Goal: Information Seeking & Learning: Learn about a topic

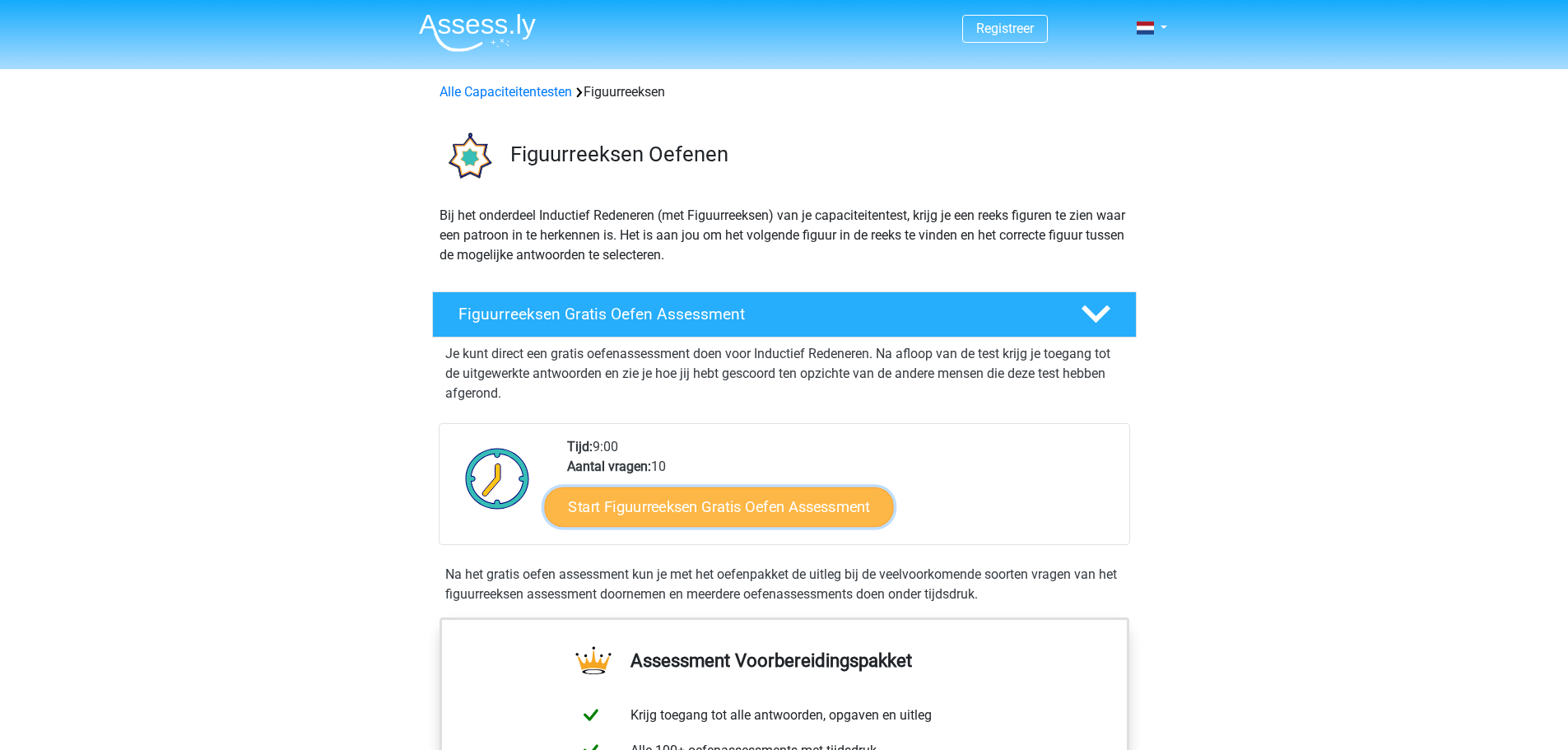
click at [732, 507] on link "Start Figuurreeksen Gratis Oefen Assessment" at bounding box center [718, 506] width 349 height 40
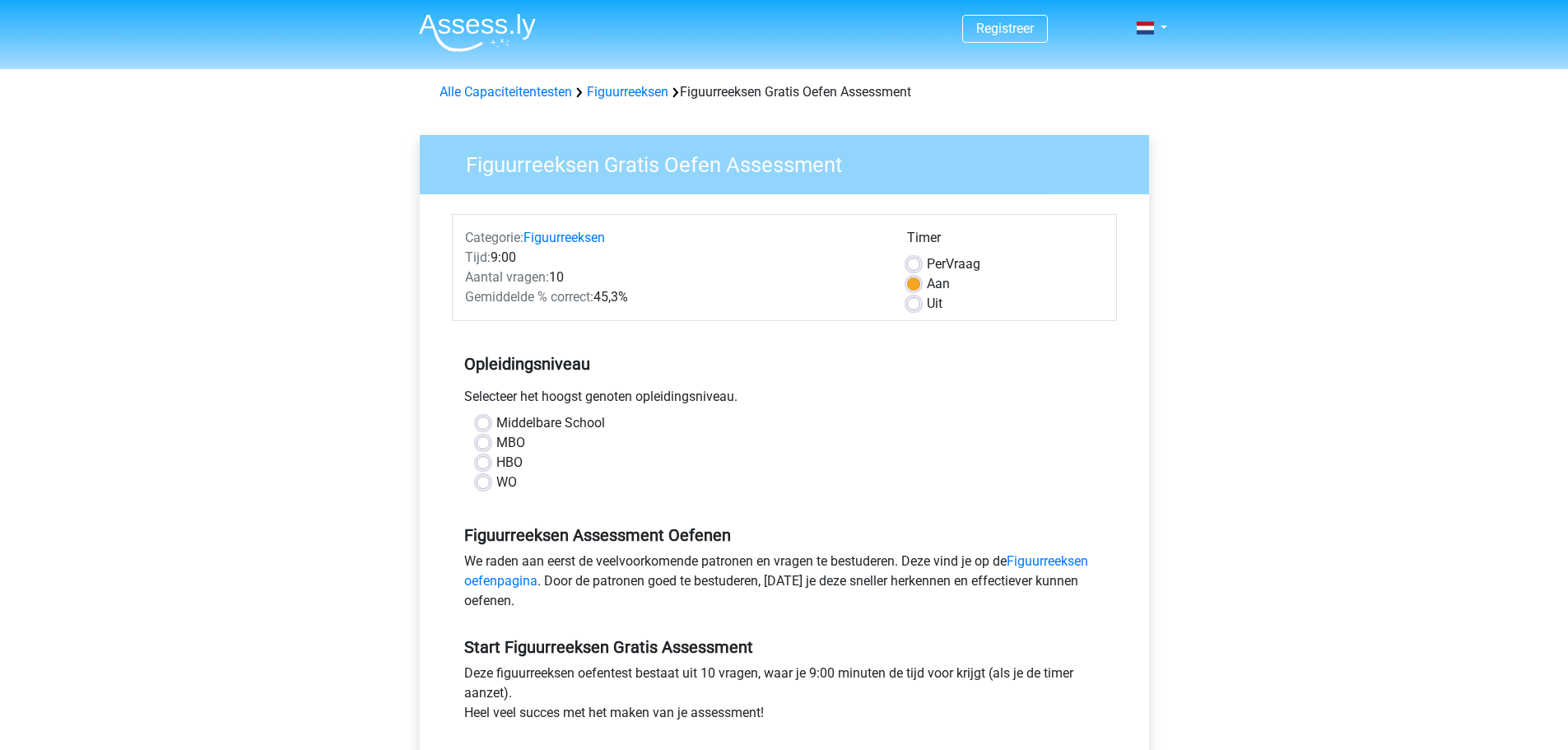
click at [496, 463] on label "HBO" at bounding box center [509, 463] width 26 height 20
click at [487, 463] on input "HBO" at bounding box center [483, 461] width 13 height 17
radio input "true"
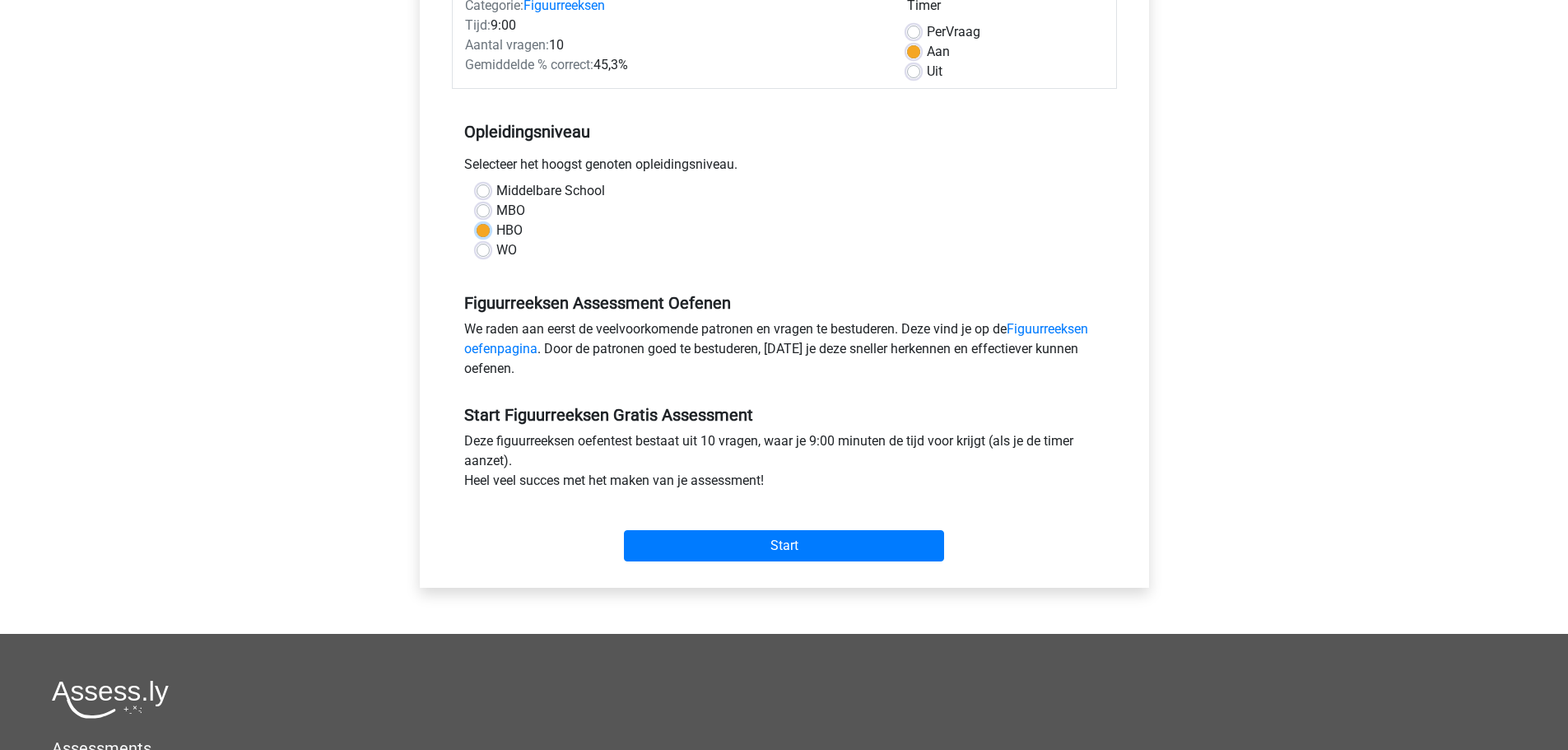
scroll to position [247, 0]
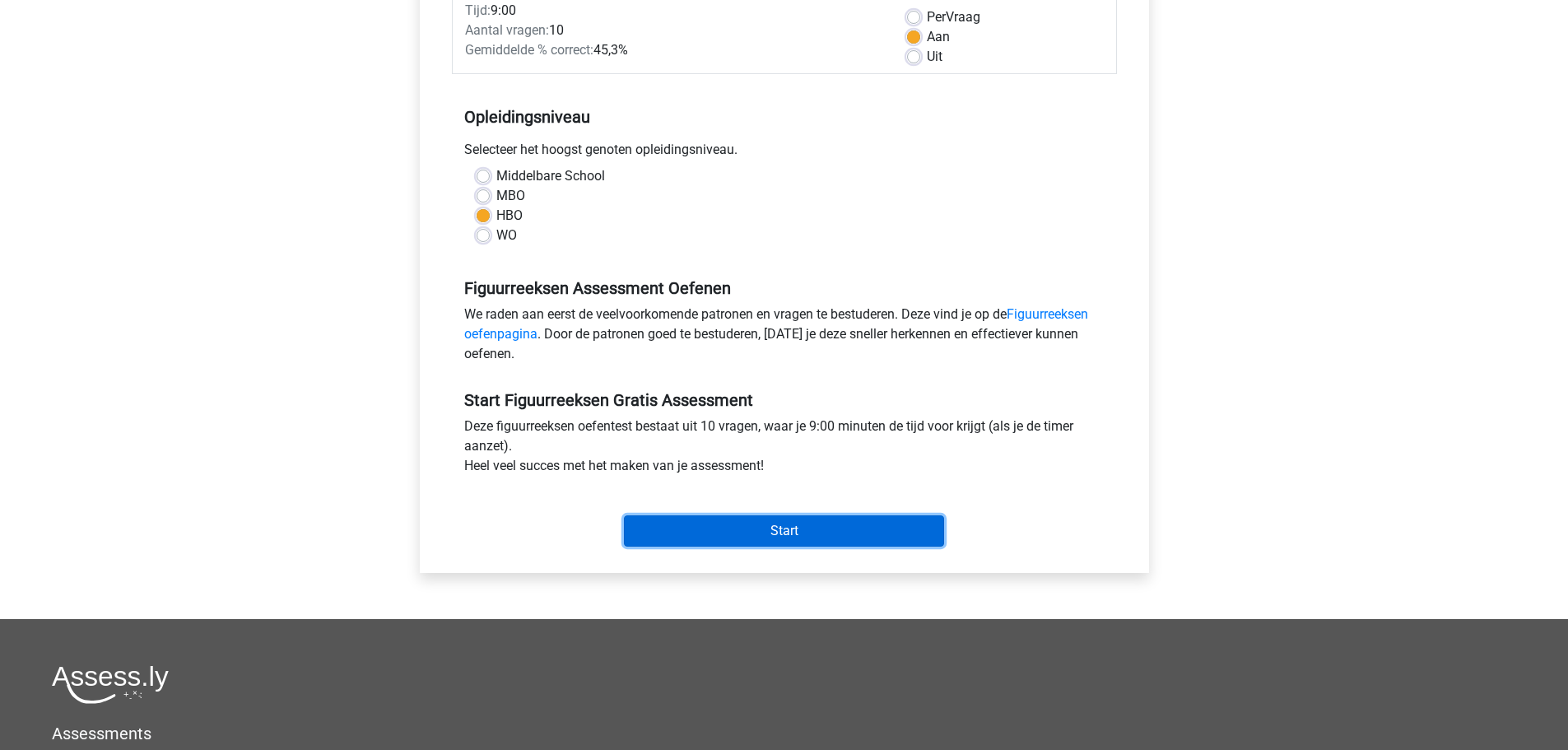
click at [769, 522] on input "Start" at bounding box center [783, 531] width 320 height 31
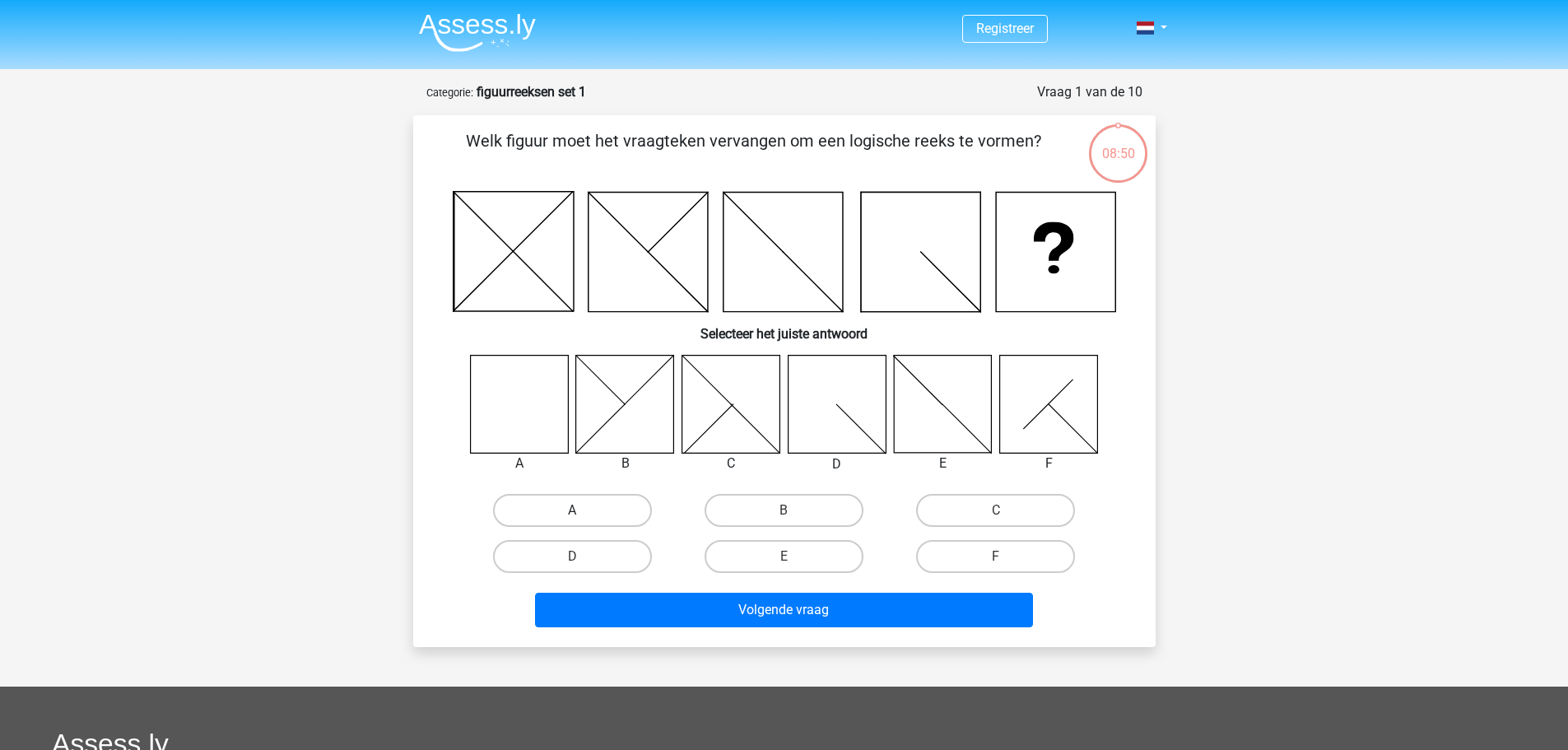
click at [549, 504] on label "A" at bounding box center [572, 510] width 159 height 33
click at [572, 510] on input "A" at bounding box center [577, 515] width 11 height 11
radio input "true"
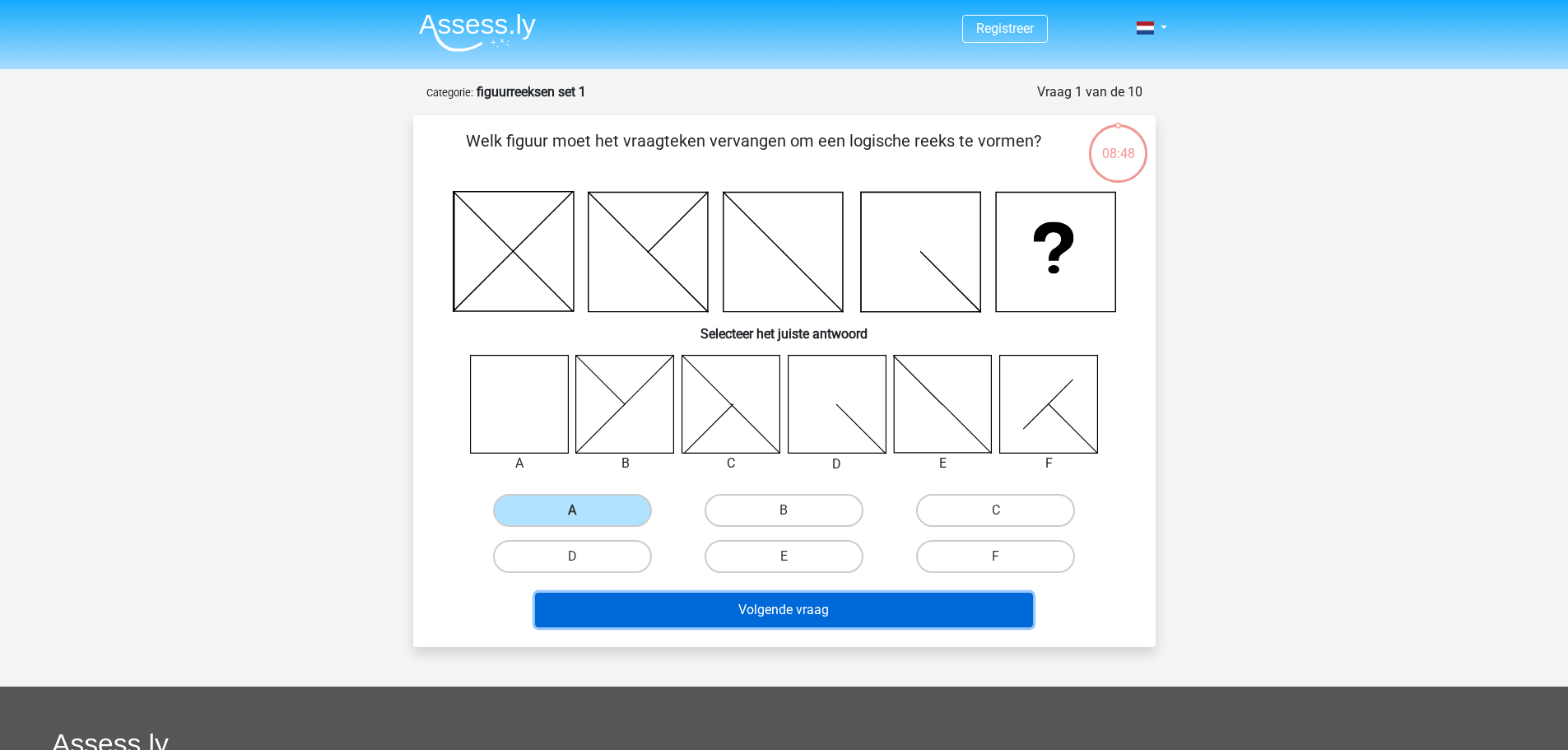
click at [809, 611] on button "Volgende vraag" at bounding box center [783, 610] width 498 height 35
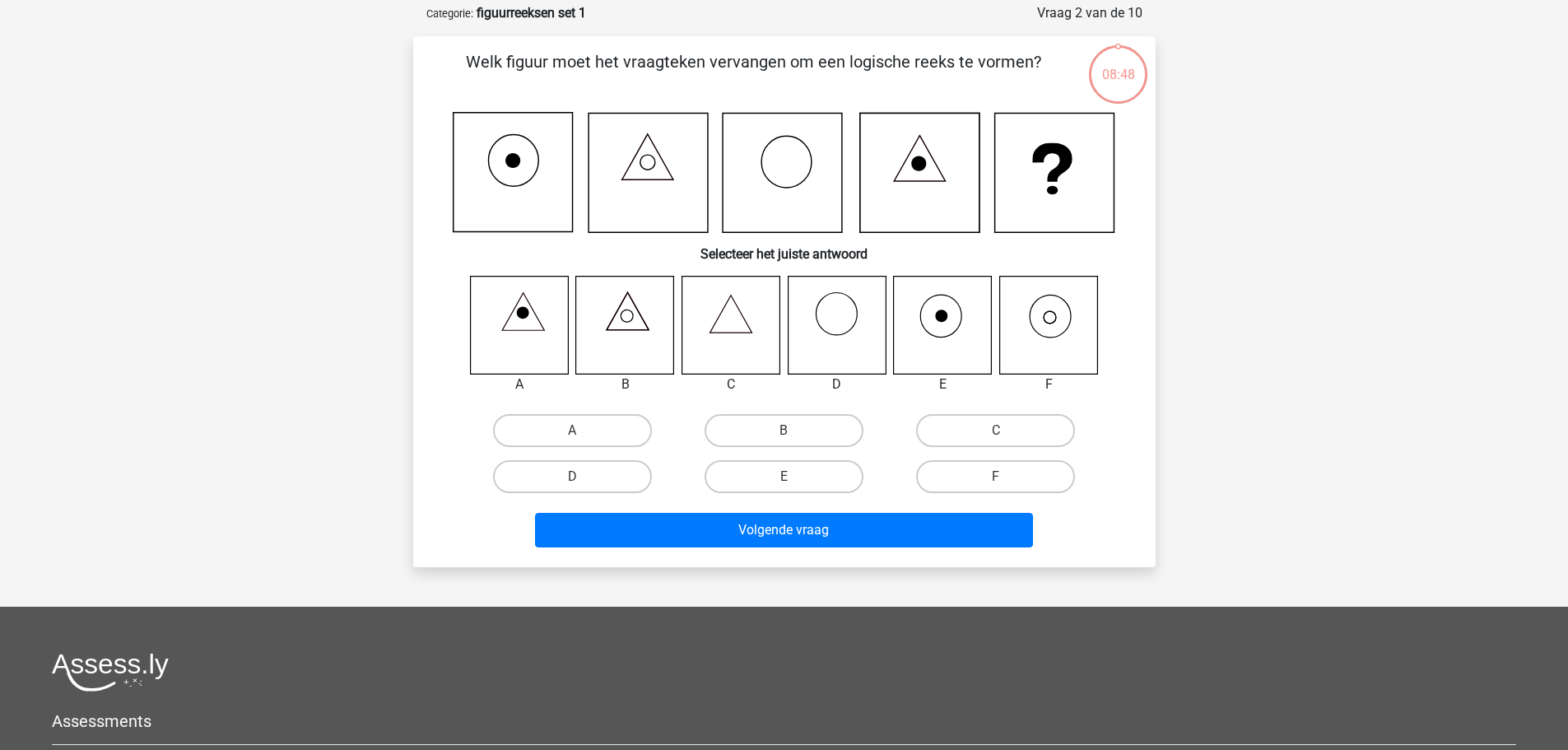
scroll to position [82, 0]
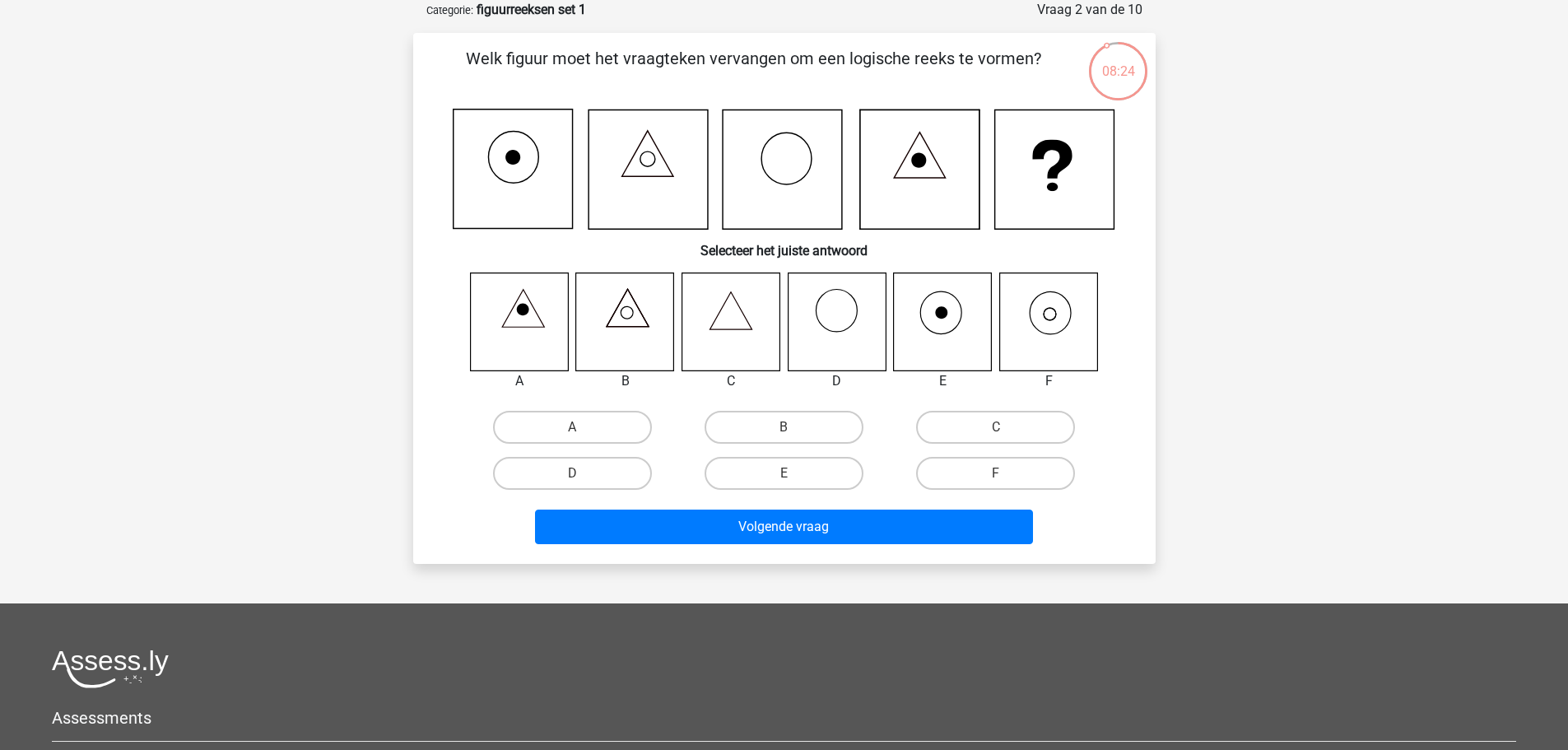
click at [1046, 313] on icon at bounding box center [1048, 321] width 98 height 98
click at [1048, 313] on icon at bounding box center [1048, 321] width 98 height 98
click at [968, 469] on label "F" at bounding box center [995, 474] width 159 height 33
click at [996, 474] on input "F" at bounding box center [1001, 478] width 11 height 11
radio input "true"
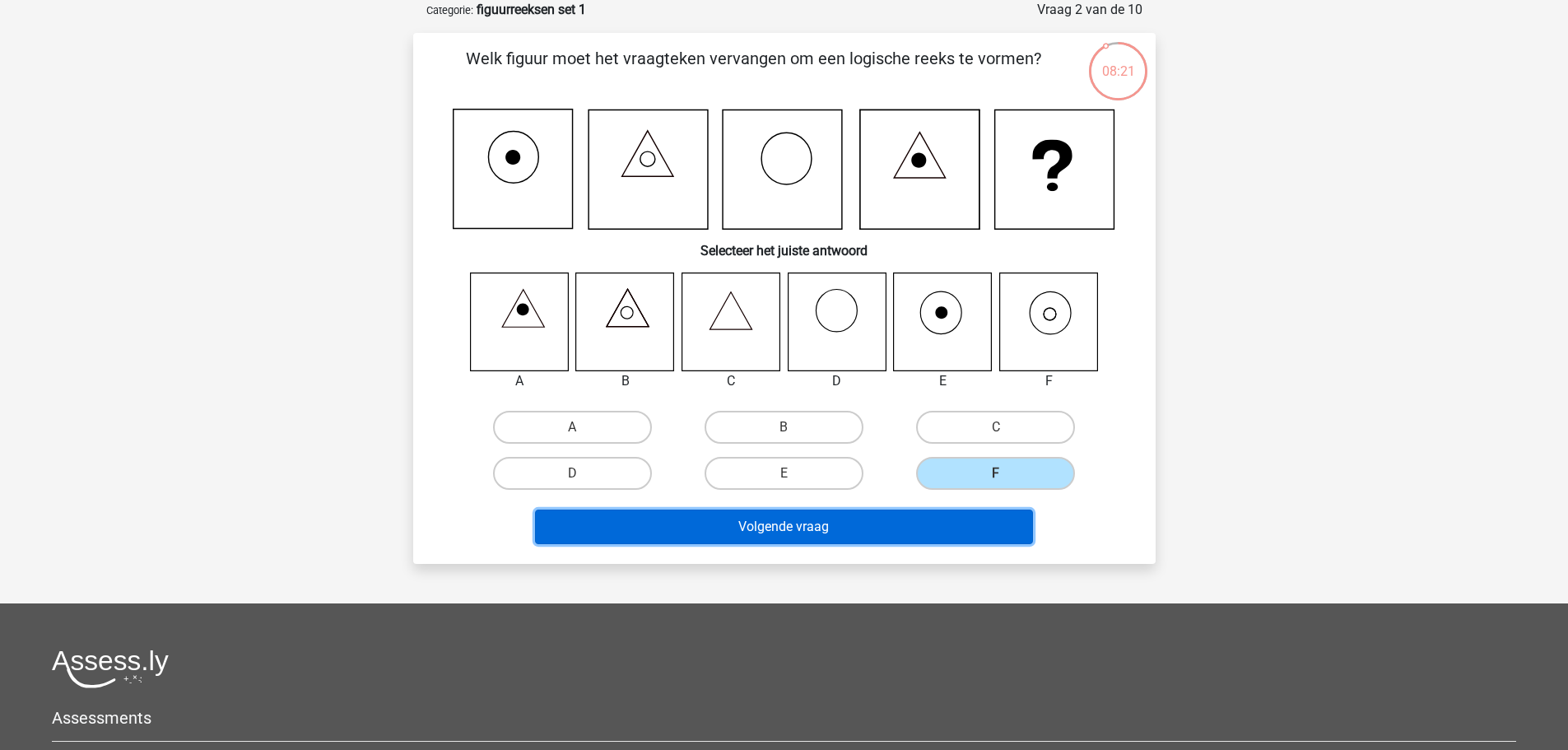
click at [821, 533] on button "Volgende vraag" at bounding box center [783, 526] width 498 height 35
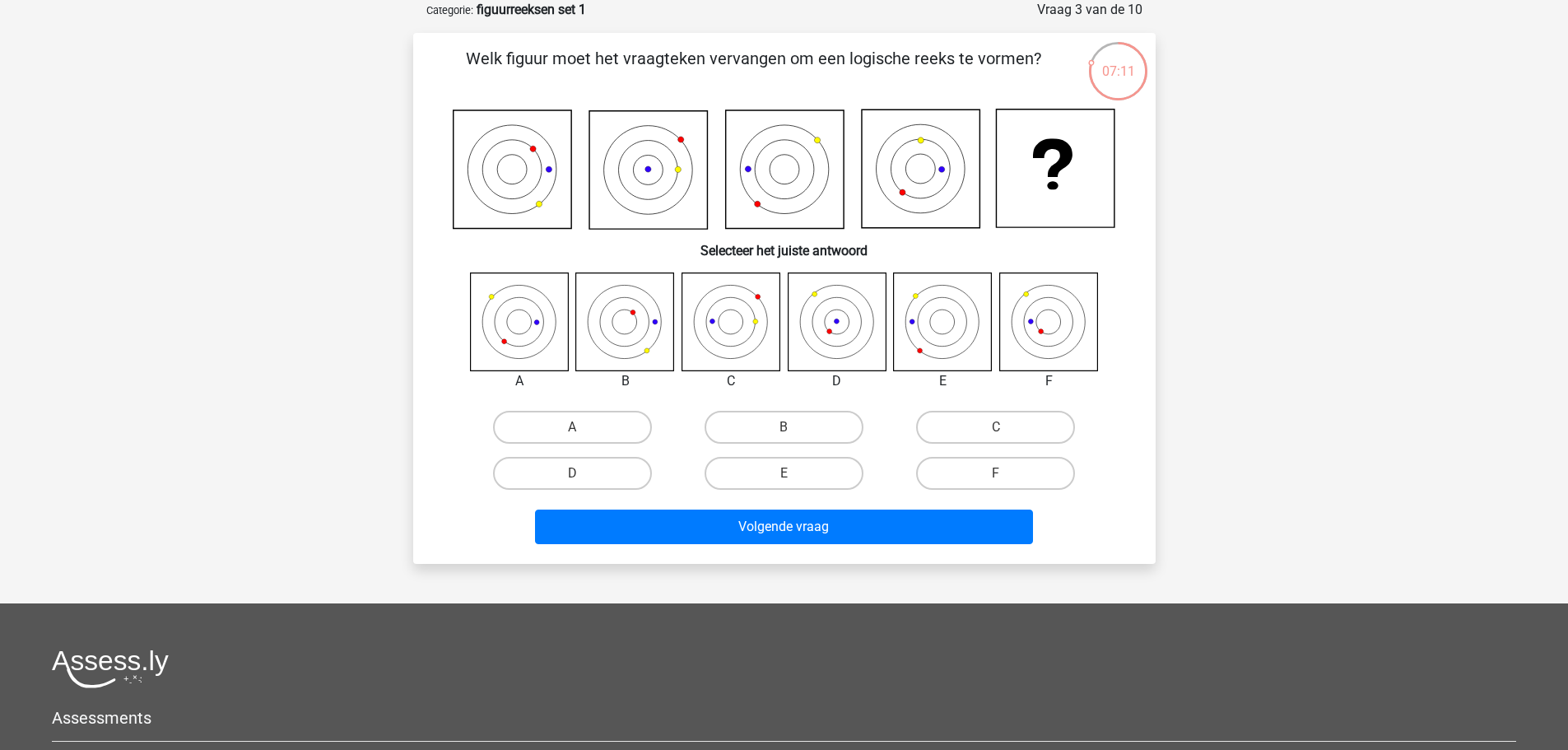
click at [1029, 333] on icon at bounding box center [1048, 321] width 98 height 98
click at [1004, 474] on input "F" at bounding box center [1001, 478] width 11 height 11
radio input "true"
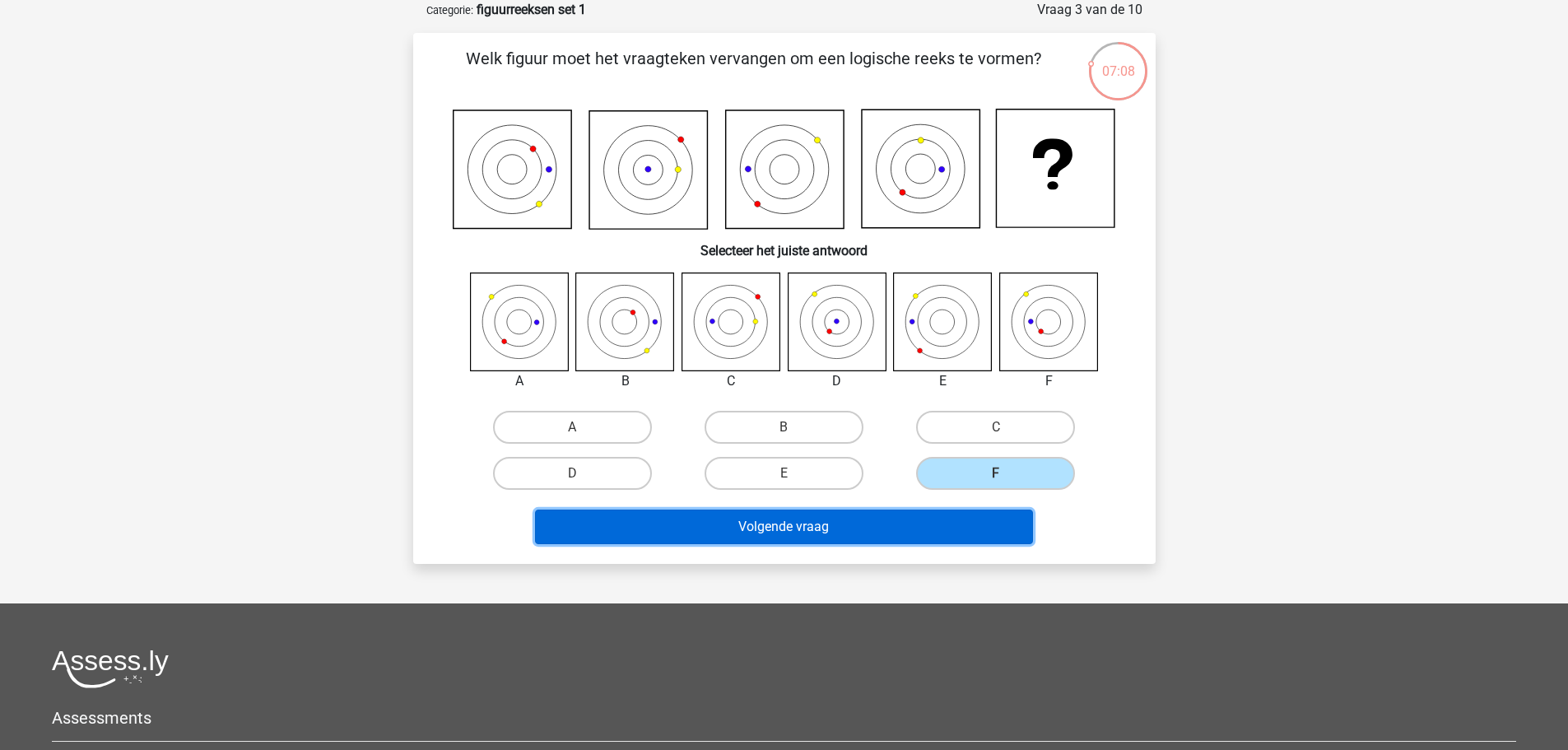
click at [855, 514] on button "Volgende vraag" at bounding box center [783, 526] width 498 height 35
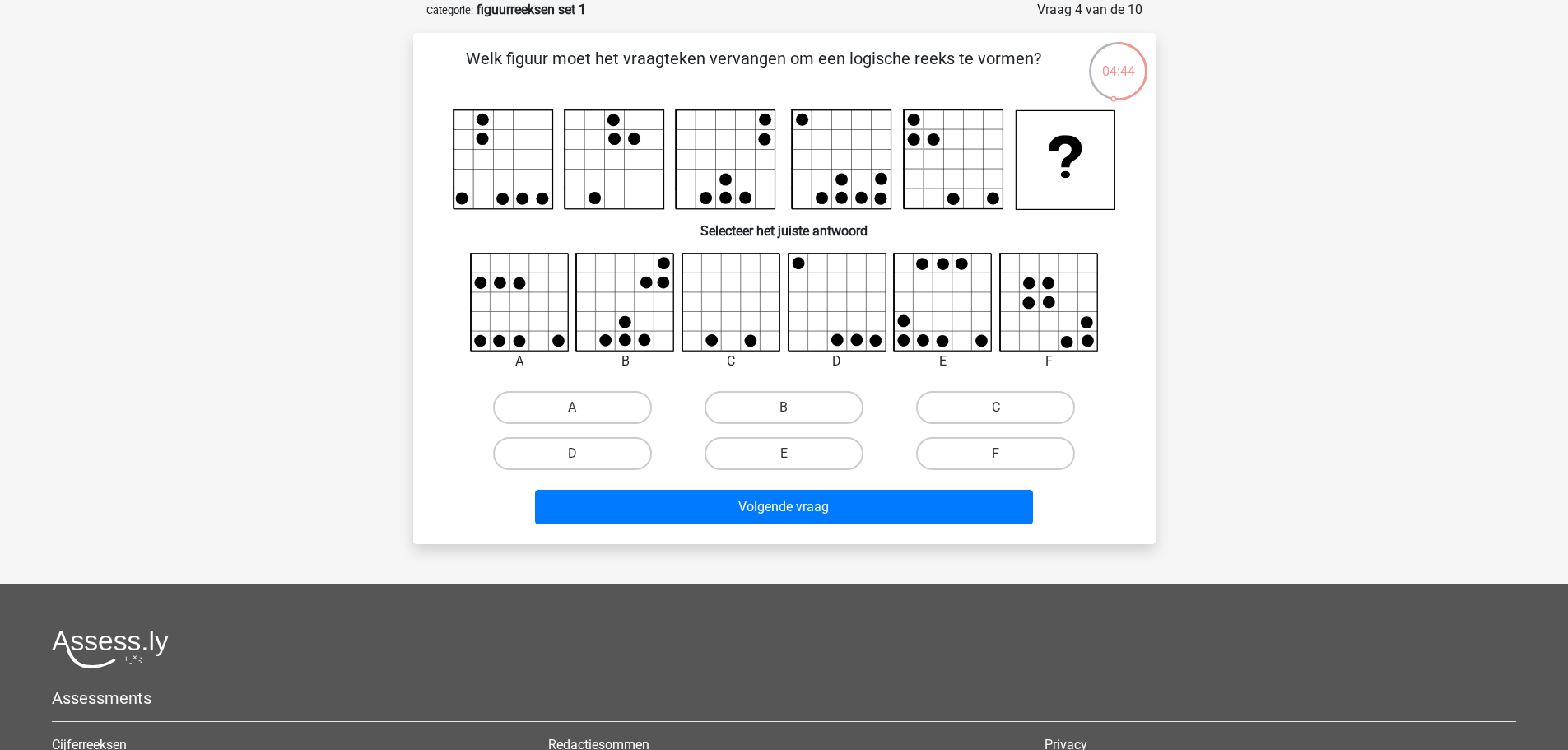
click at [959, 305] on icon at bounding box center [943, 302] width 98 height 98
click at [801, 456] on label "E" at bounding box center [784, 454] width 159 height 33
click at [794, 456] on input "E" at bounding box center [788, 459] width 11 height 11
radio input "true"
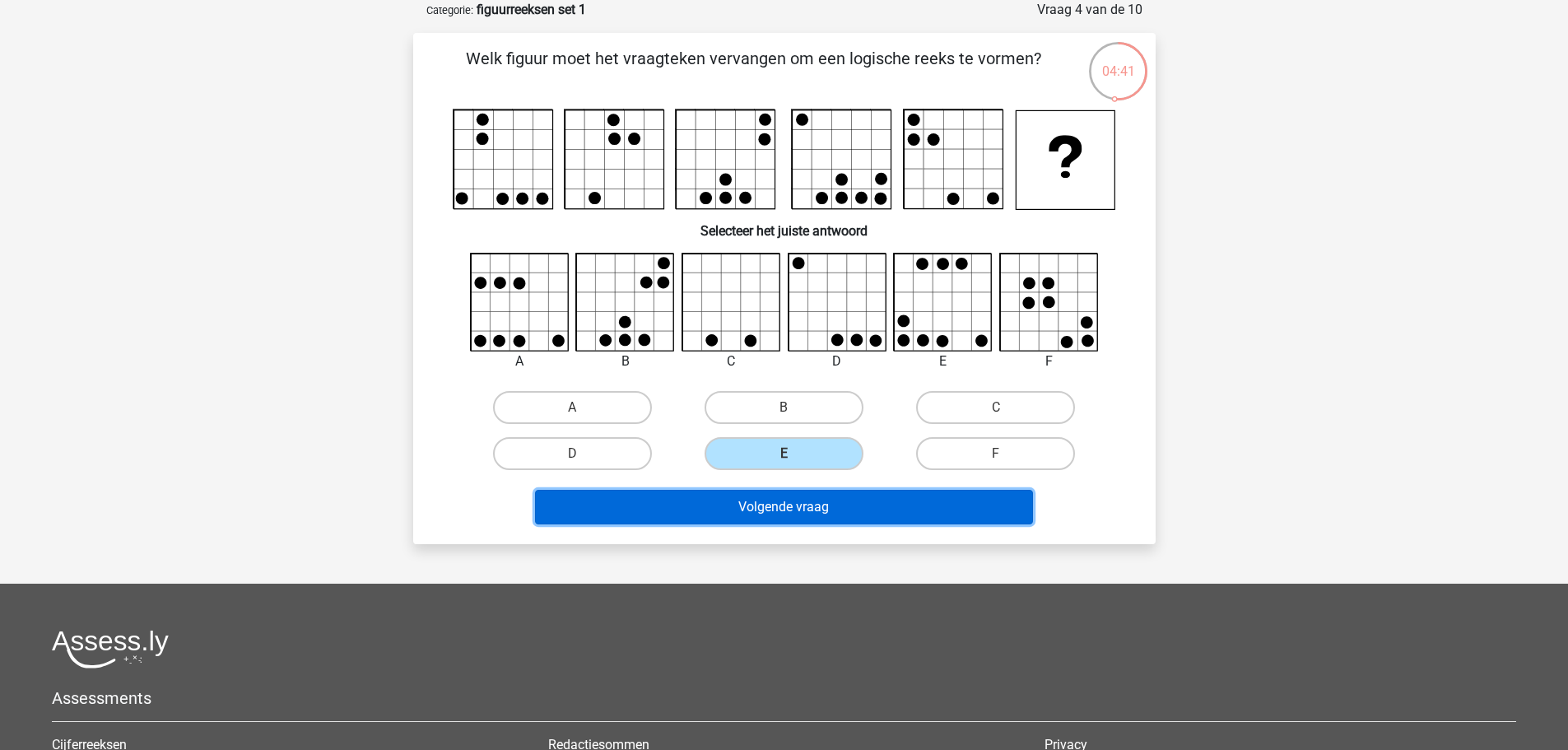
click at [795, 495] on button "Volgende vraag" at bounding box center [783, 507] width 498 height 35
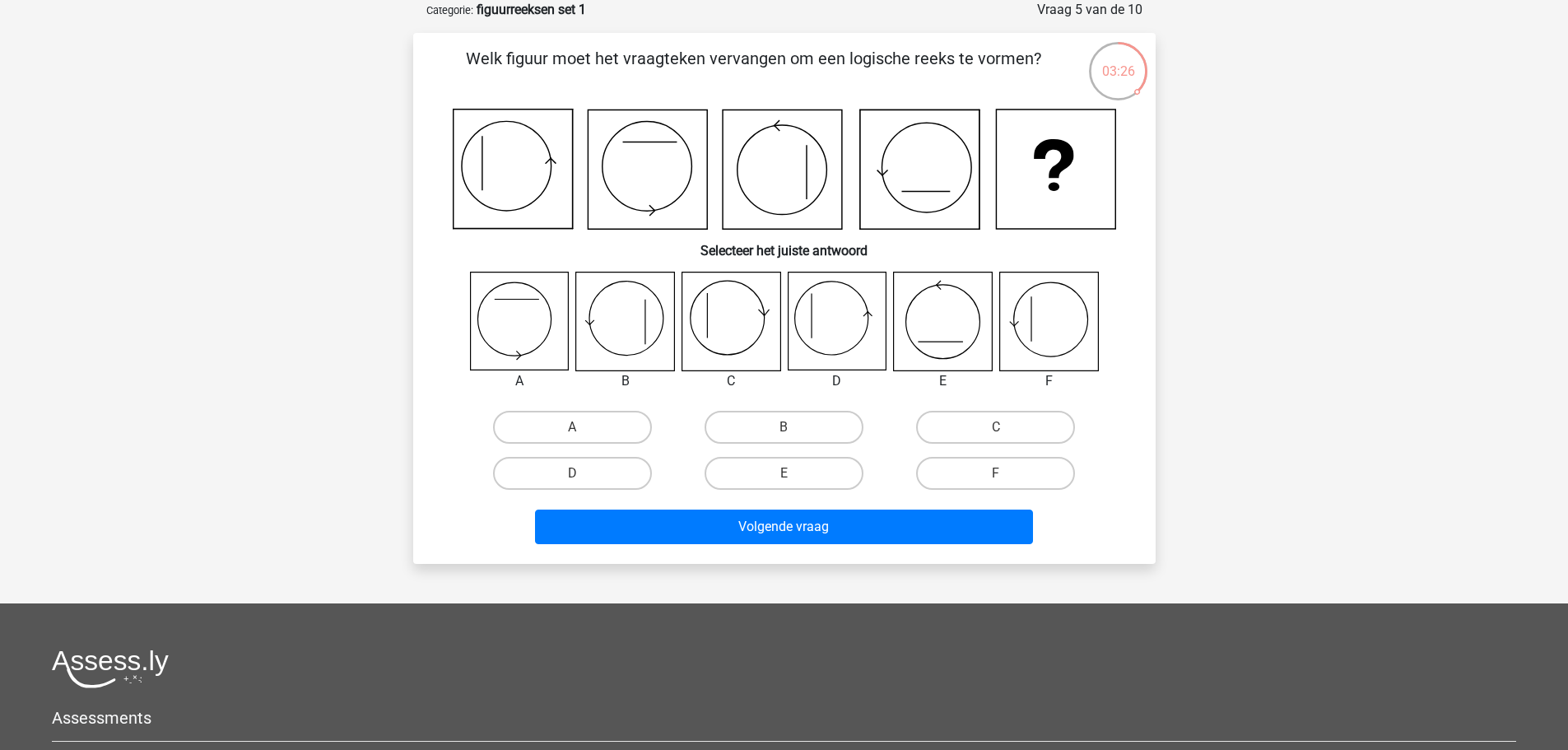
click at [827, 339] on icon at bounding box center [836, 321] width 98 height 98
click at [582, 482] on input "D" at bounding box center [577, 478] width 11 height 11
radio input "true"
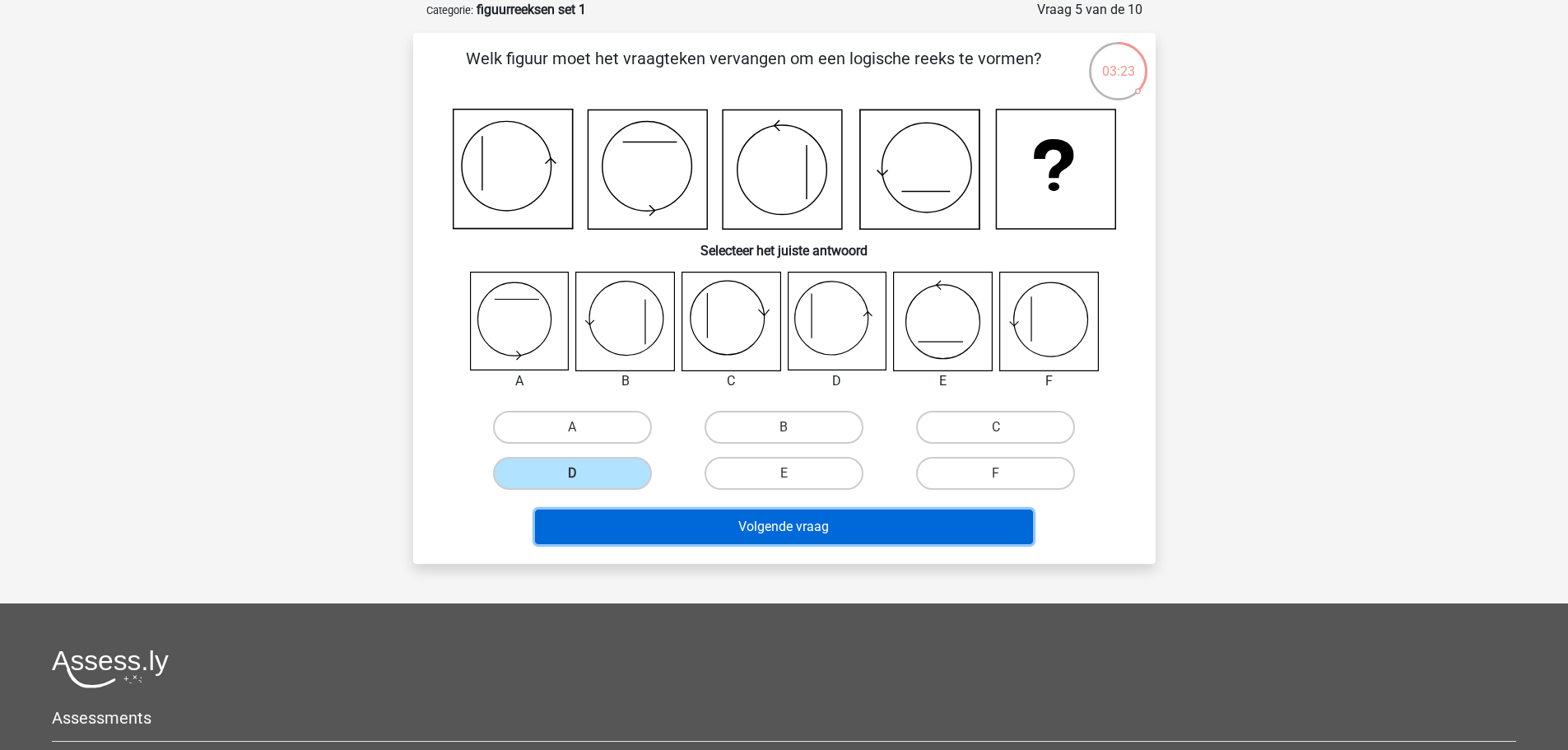
click at [759, 521] on button "Volgende vraag" at bounding box center [783, 526] width 498 height 35
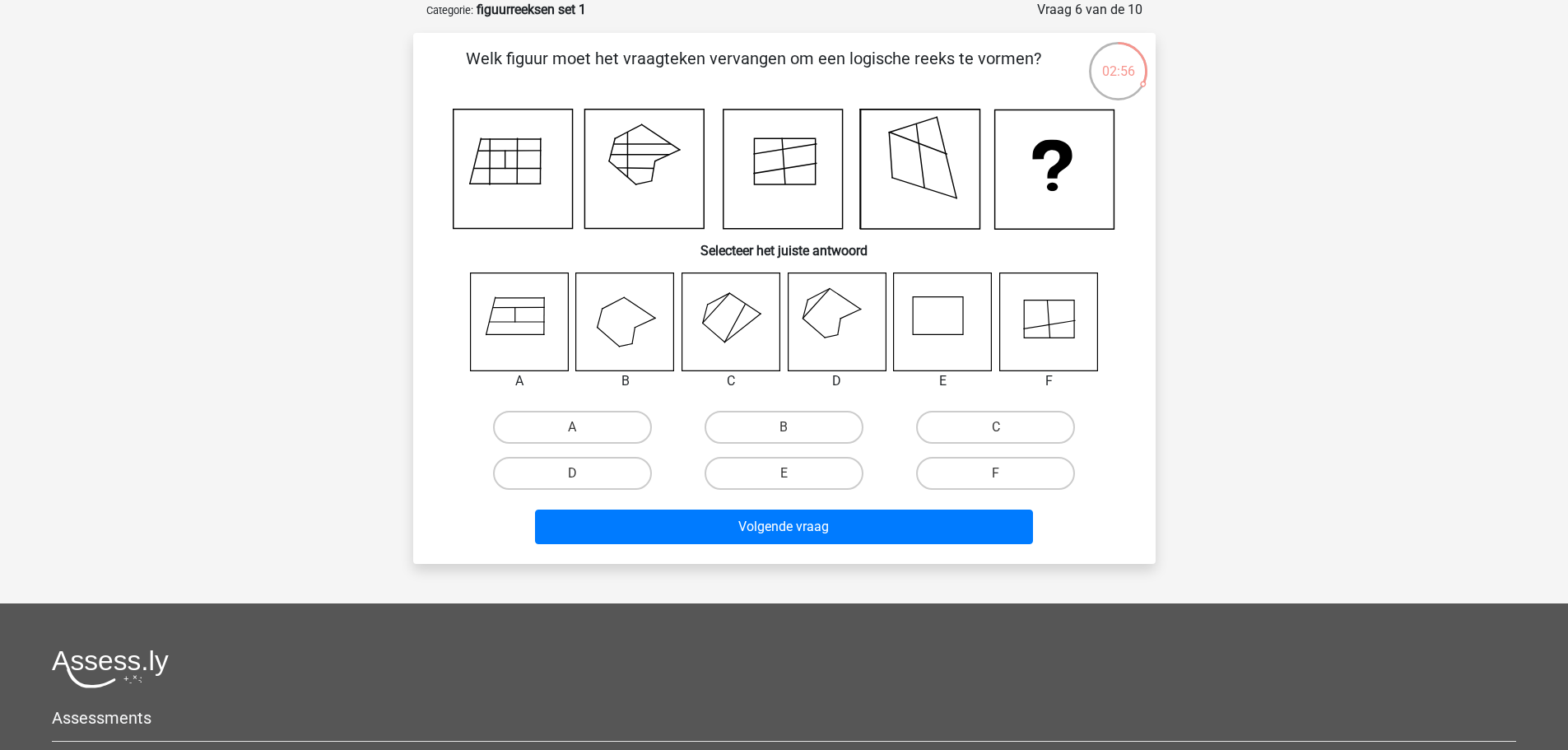
click at [724, 312] on icon at bounding box center [730, 321] width 98 height 98
click at [1008, 424] on label "C" at bounding box center [995, 427] width 159 height 33
click at [1007, 427] on input "C" at bounding box center [1001, 432] width 11 height 11
radio input "true"
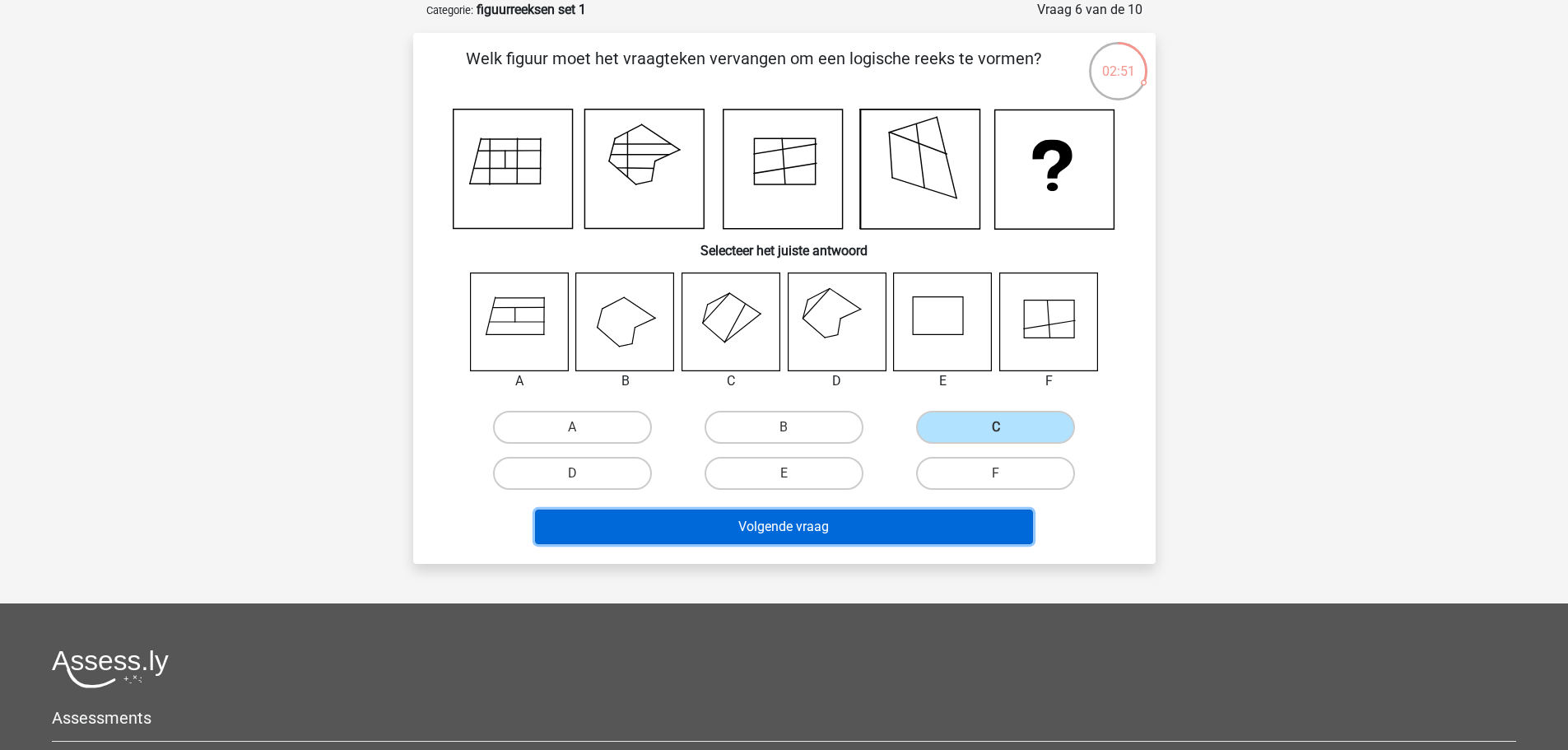
click at [793, 531] on button "Volgende vraag" at bounding box center [783, 526] width 498 height 35
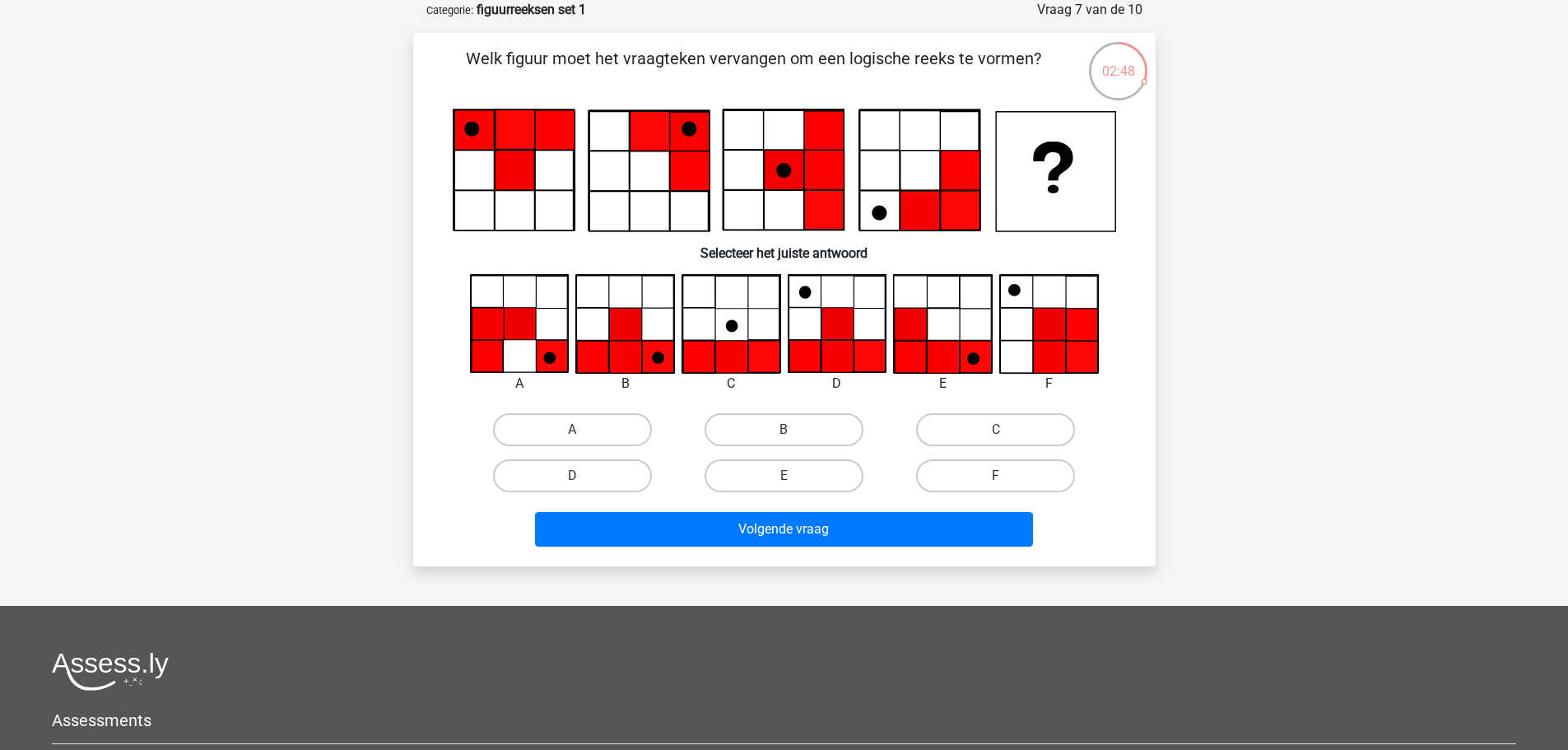
scroll to position [0, 0]
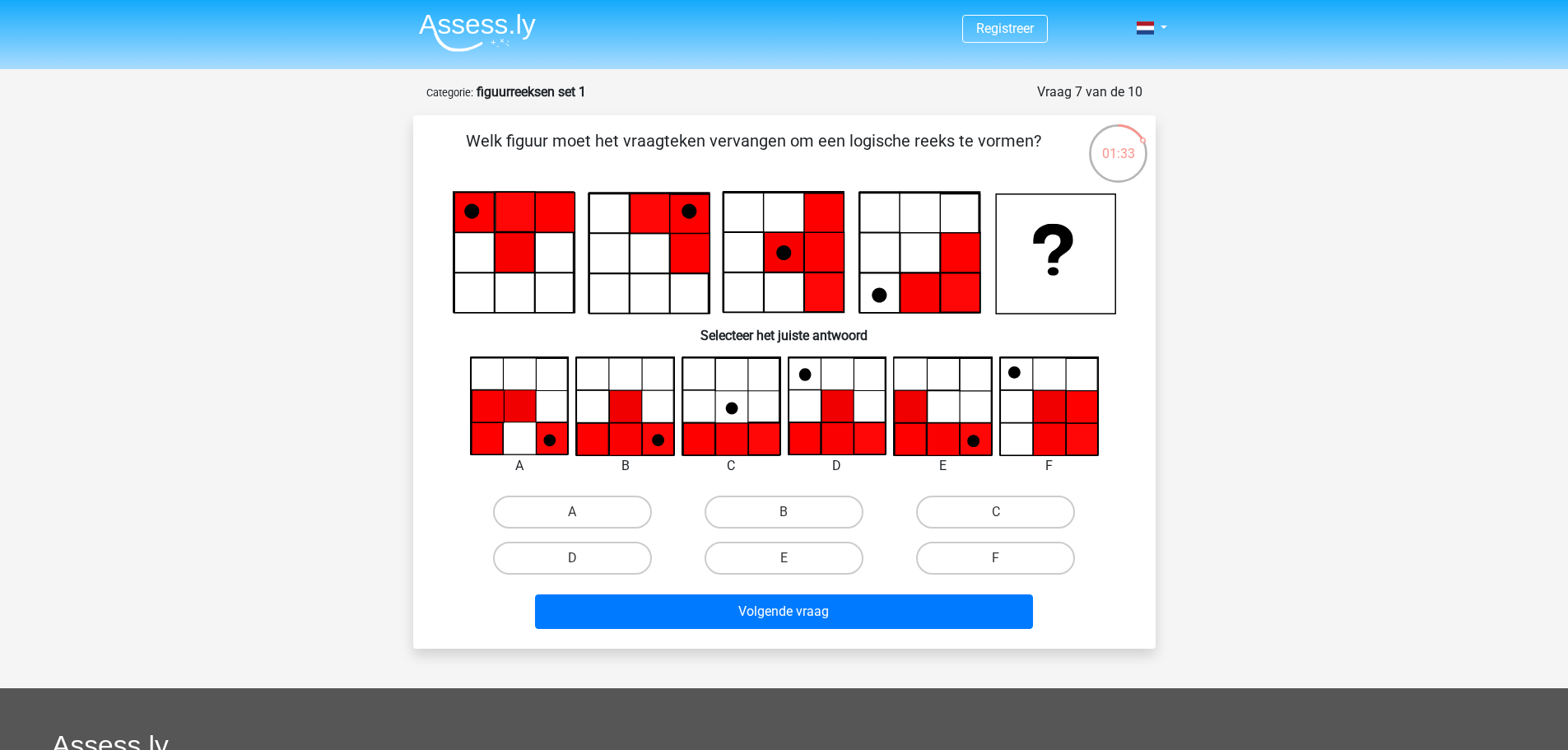
click at [839, 429] on icon at bounding box center [837, 439] width 32 height 32
click at [592, 555] on label "D" at bounding box center [572, 558] width 159 height 33
click at [583, 558] on input "D" at bounding box center [577, 563] width 11 height 11
radio input "true"
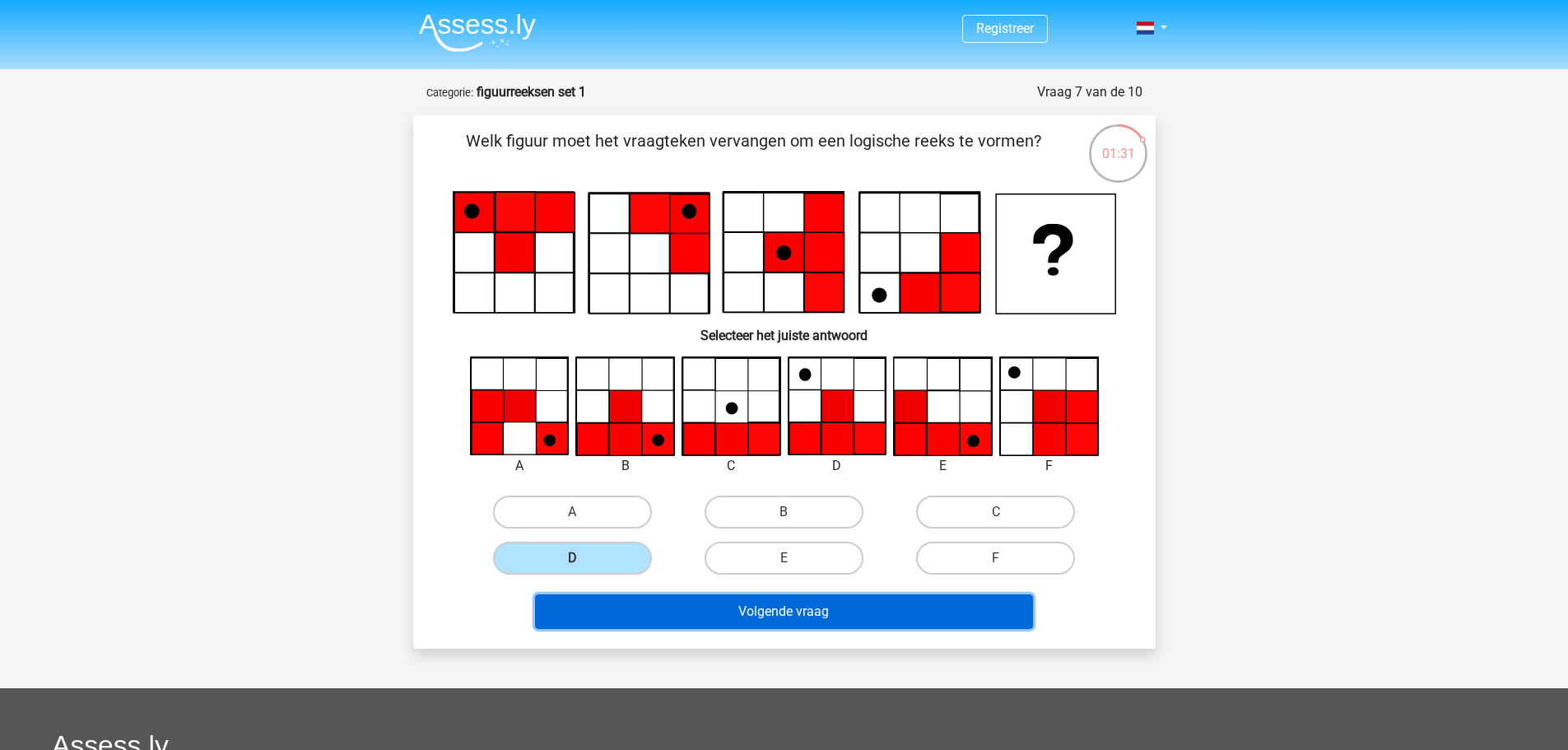
click at [753, 600] on button "Volgende vraag" at bounding box center [783, 612] width 498 height 35
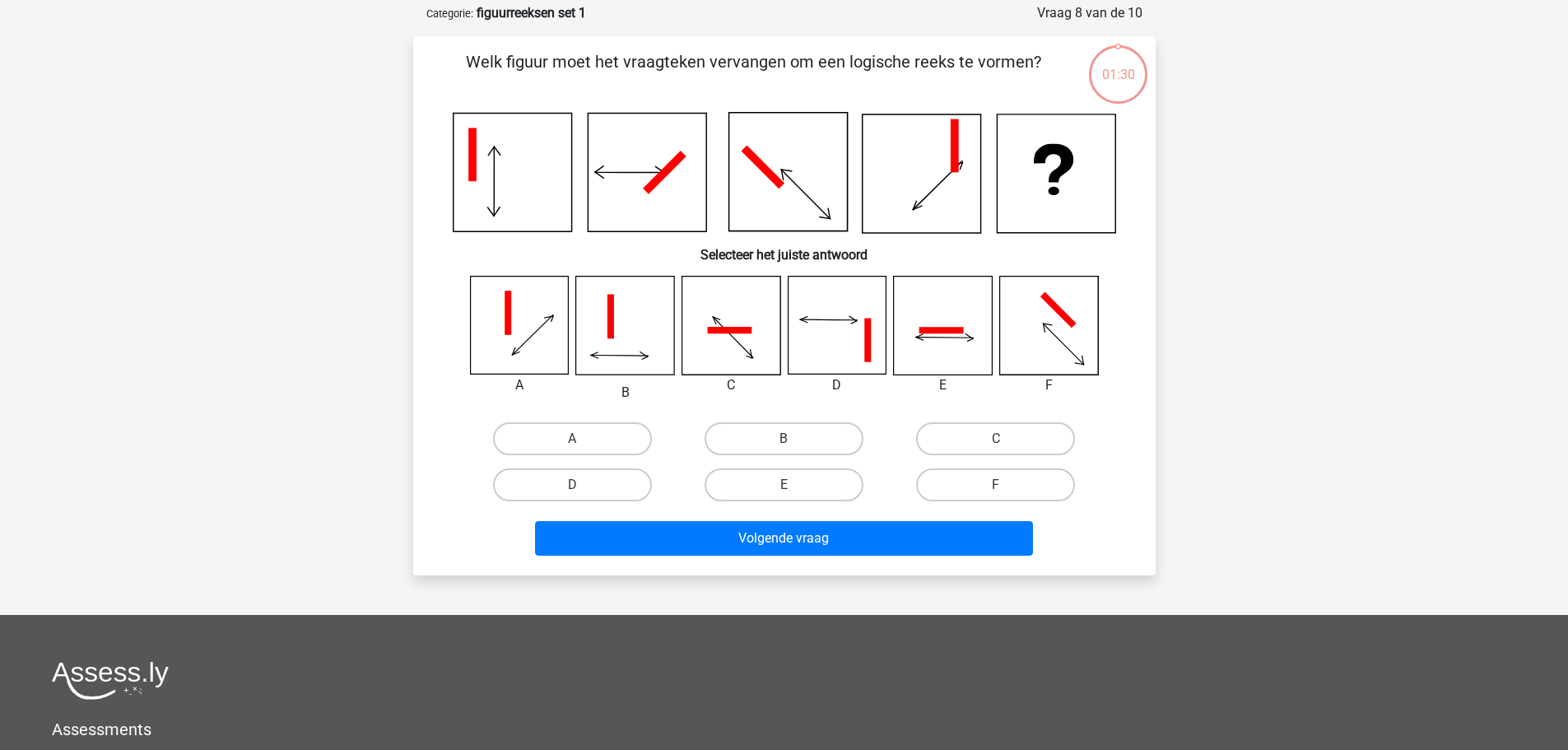
scroll to position [82, 0]
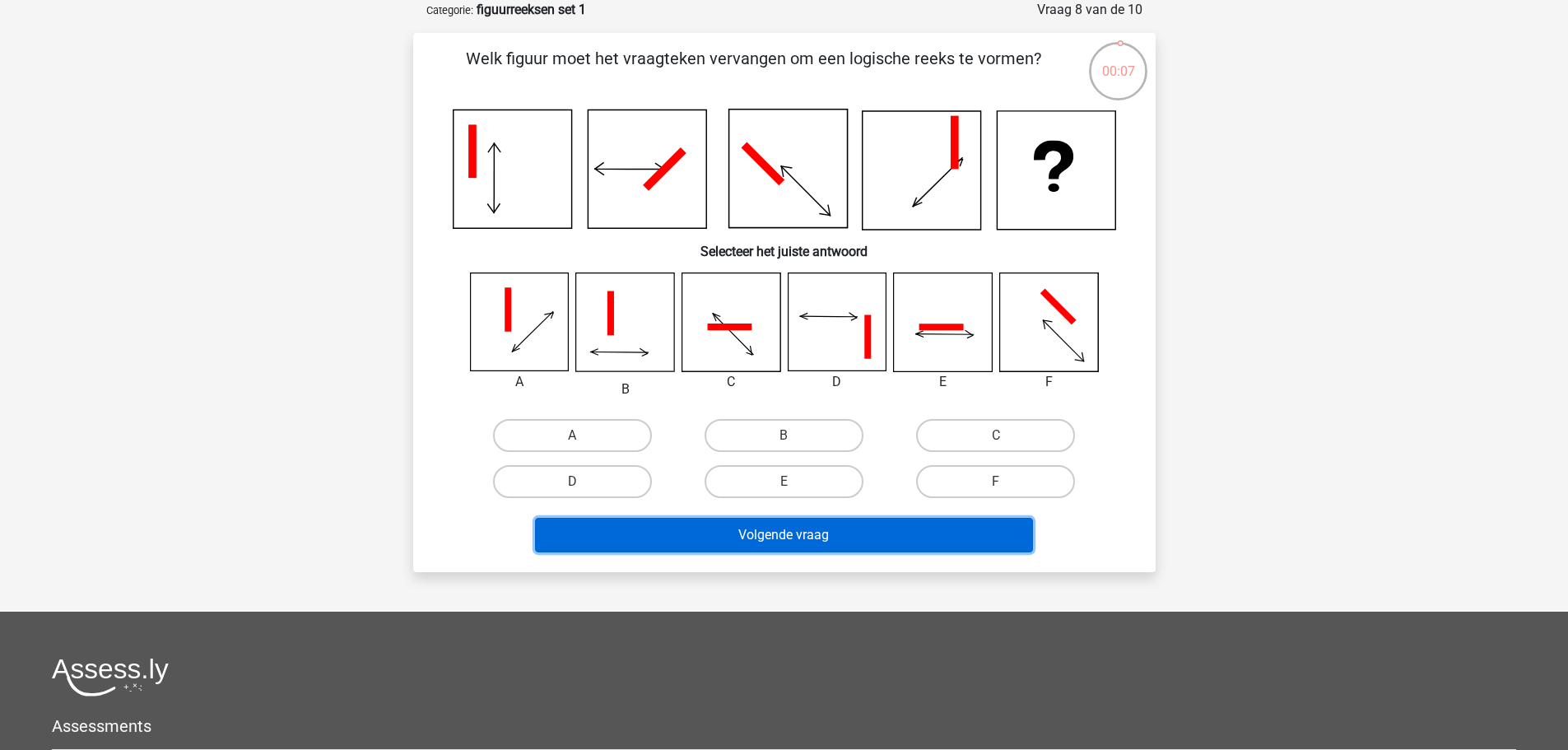
click at [796, 528] on button "Volgende vraag" at bounding box center [783, 535] width 498 height 35
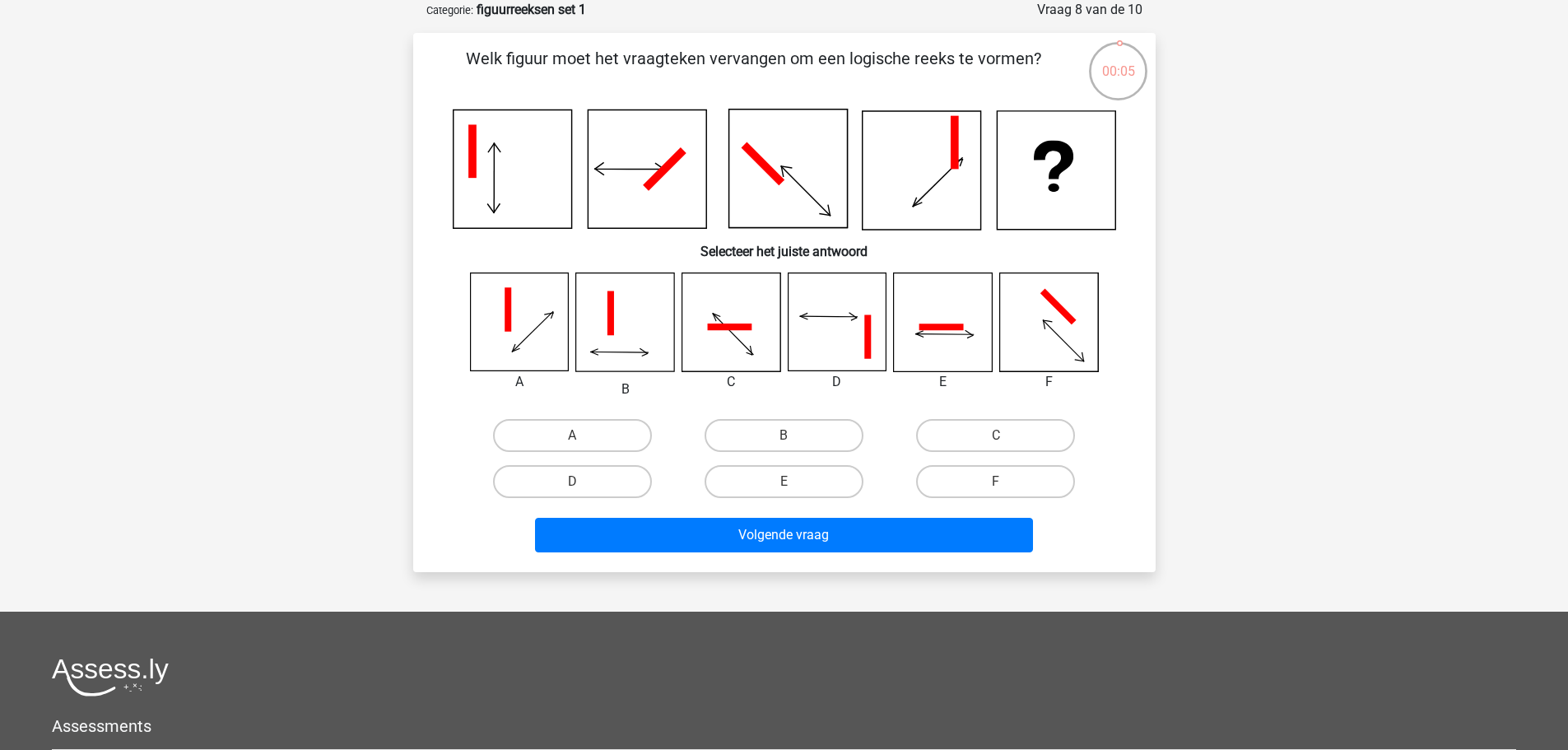
click at [621, 164] on icon at bounding box center [647, 169] width 118 height 118
click at [585, 478] on label "D" at bounding box center [572, 482] width 159 height 33
click at [583, 481] on input "D" at bounding box center [577, 486] width 11 height 11
radio input "true"
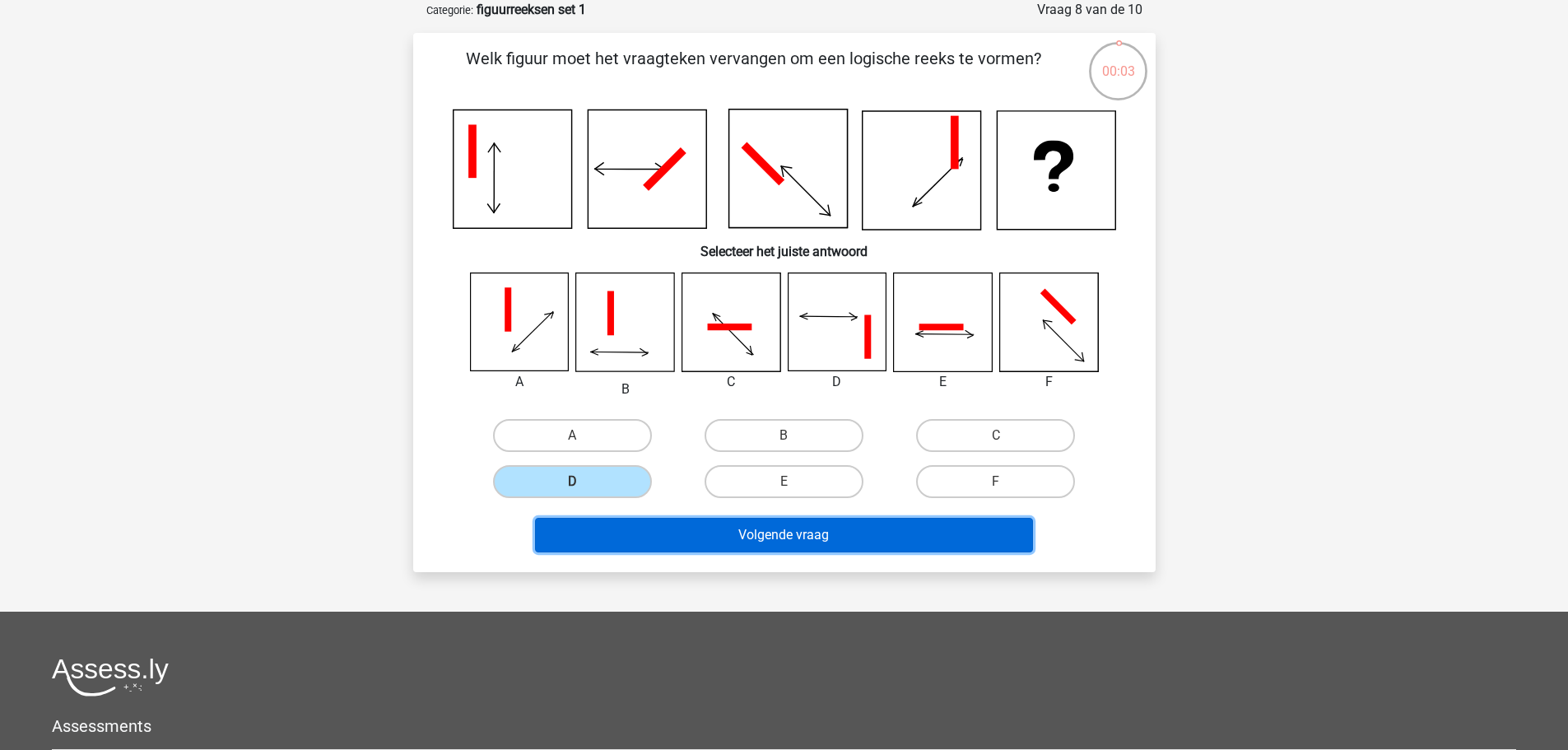
click at [756, 526] on button "Volgende vraag" at bounding box center [783, 535] width 498 height 35
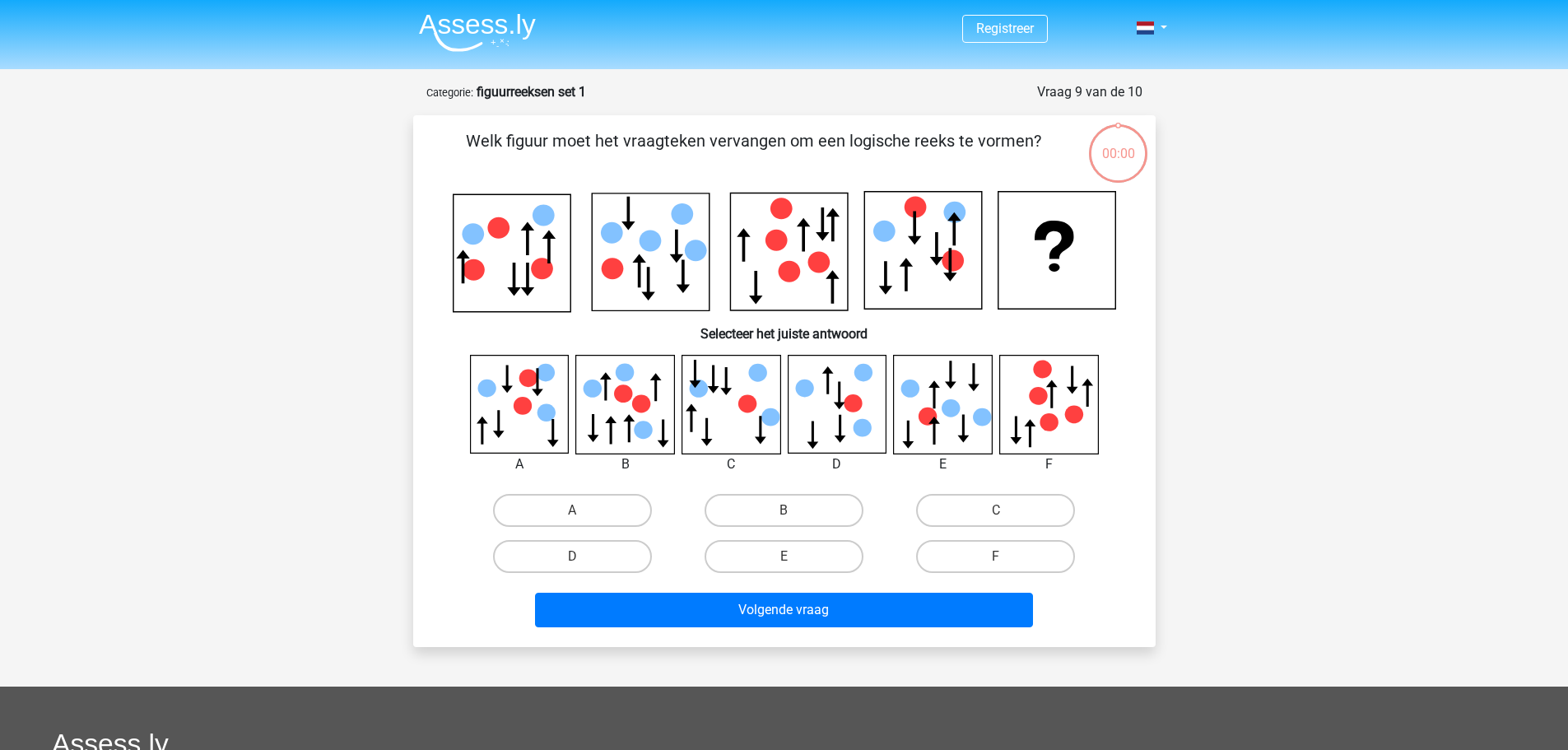
scroll to position [82, 0]
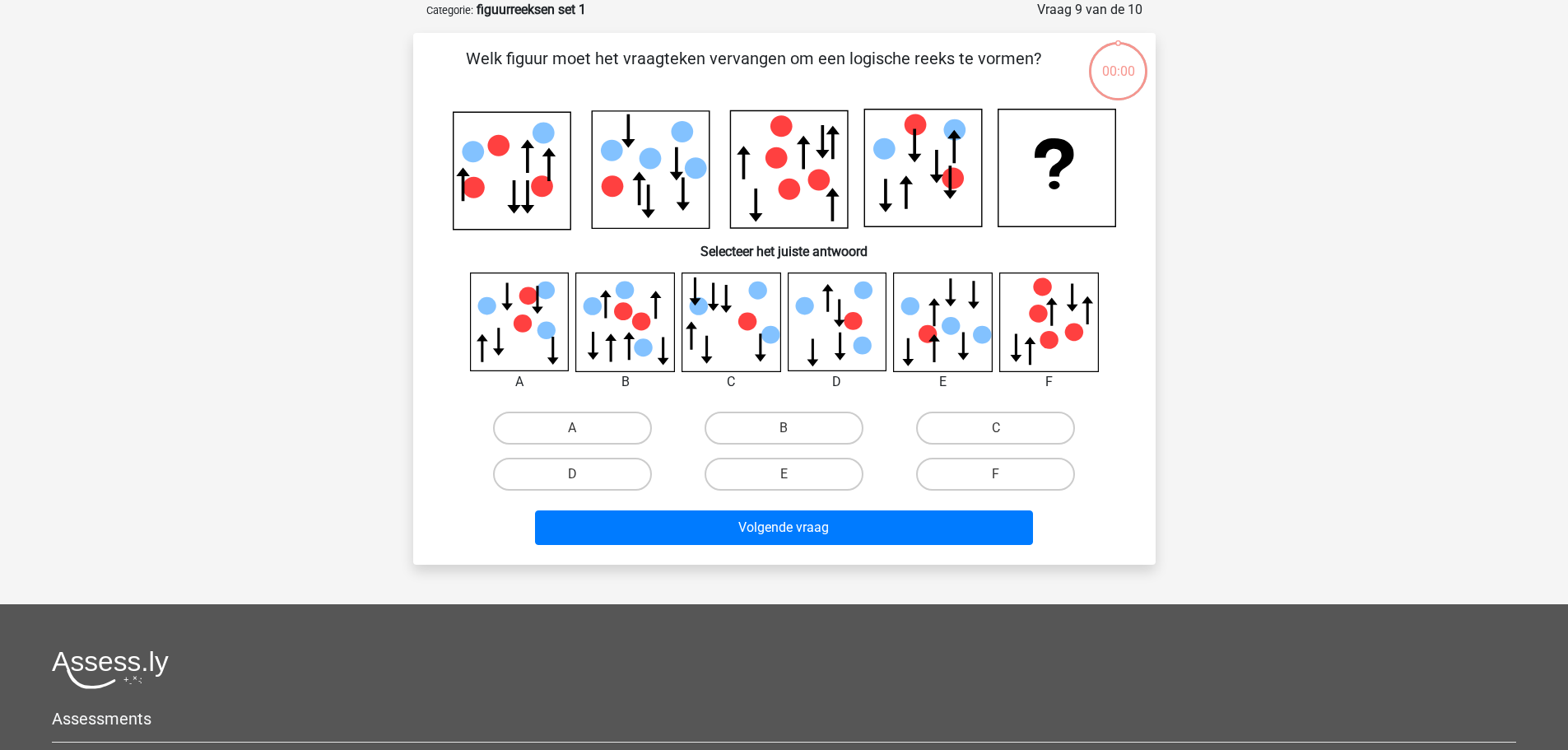
click at [961, 334] on icon at bounding box center [942, 321] width 98 height 98
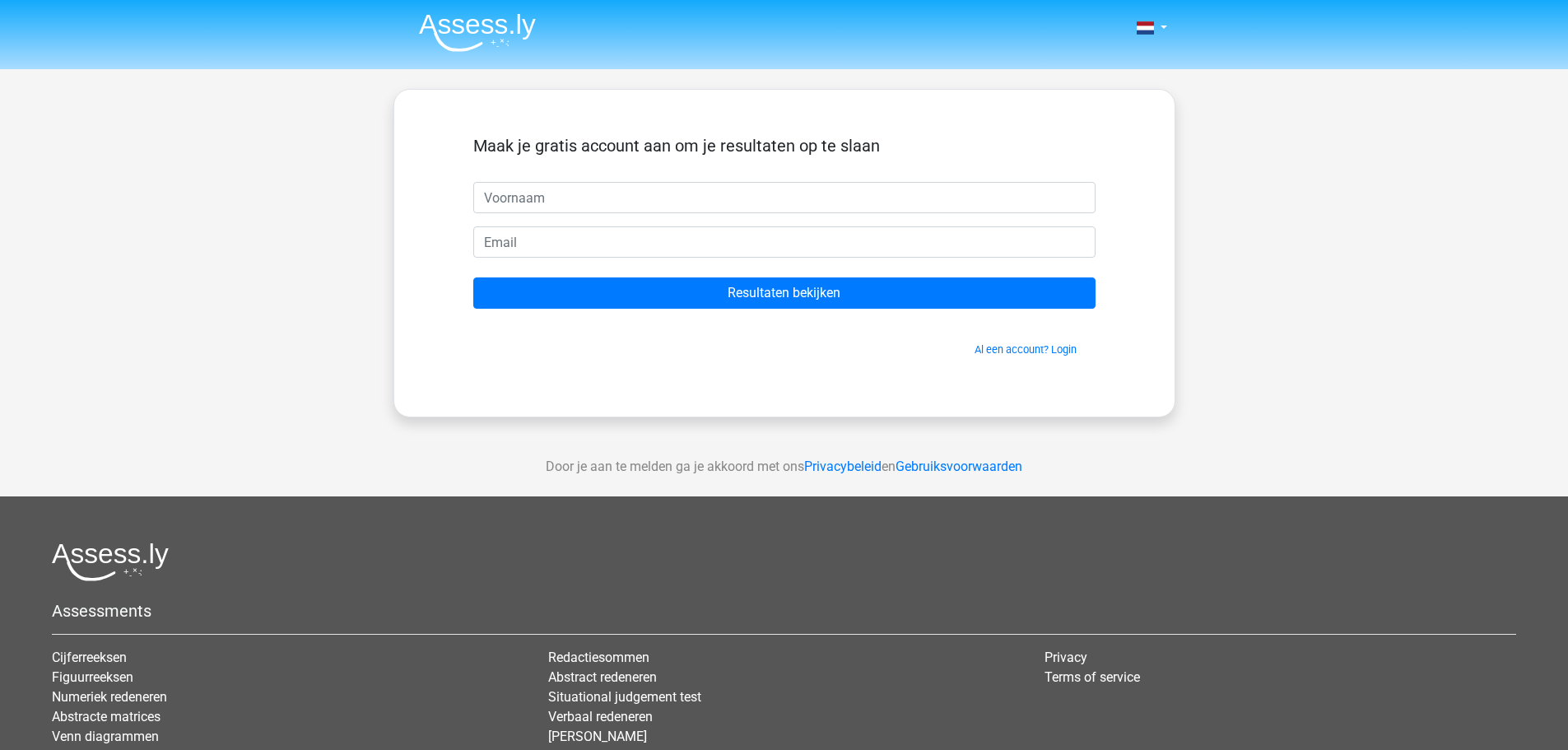
click at [804, 422] on div "Nederlands English" at bounding box center [784, 465] width 1568 height 930
